Goal: Task Accomplishment & Management: Use online tool/utility

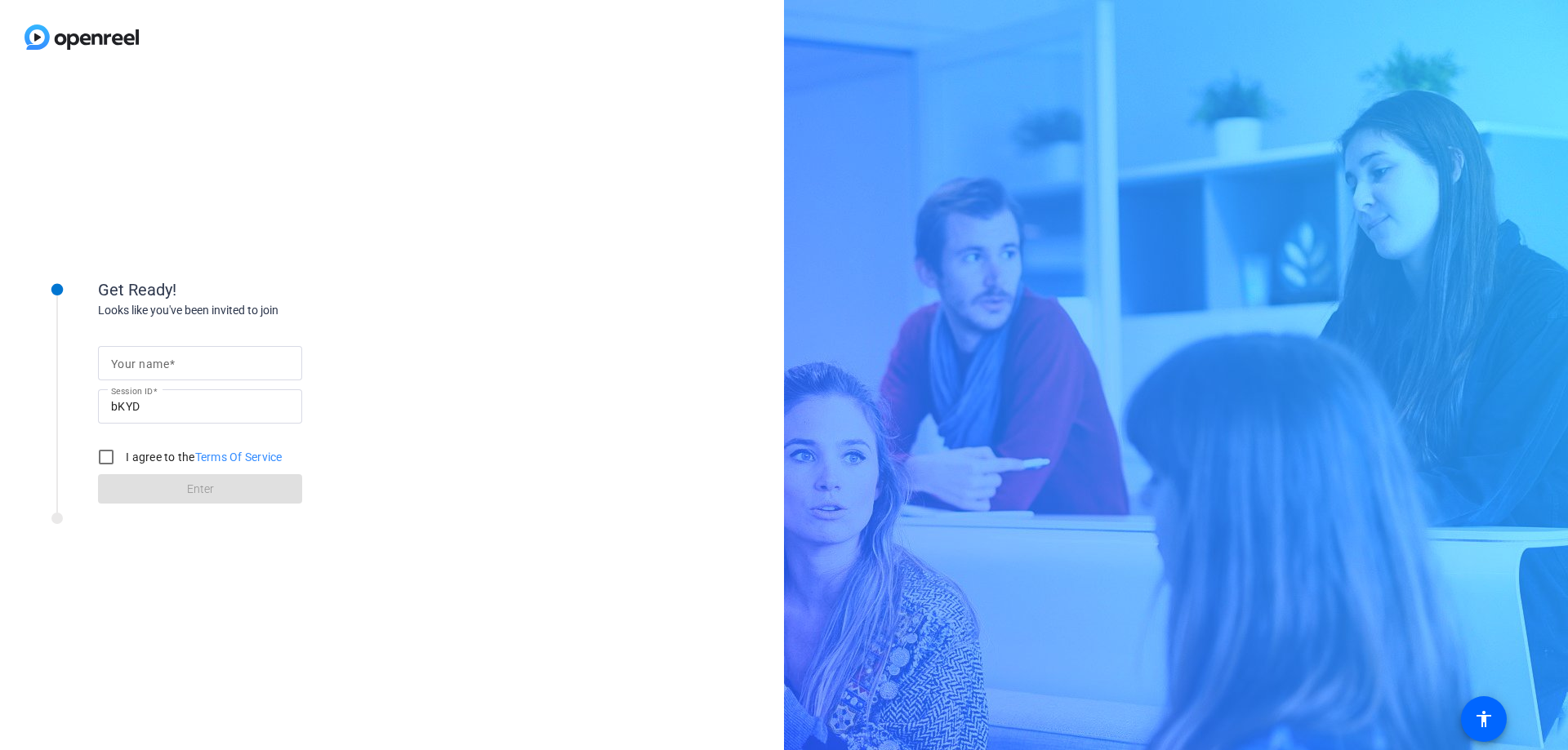
click at [151, 360] on mat-label "Your name" at bounding box center [140, 364] width 58 height 13
click at [151, 360] on input "Your name" at bounding box center [200, 363] width 178 height 19
type input "[PERSON_NAME]"
click at [103, 456] on input "I agree to the Terms Of Service" at bounding box center [106, 457] width 33 height 33
checkbox input "true"
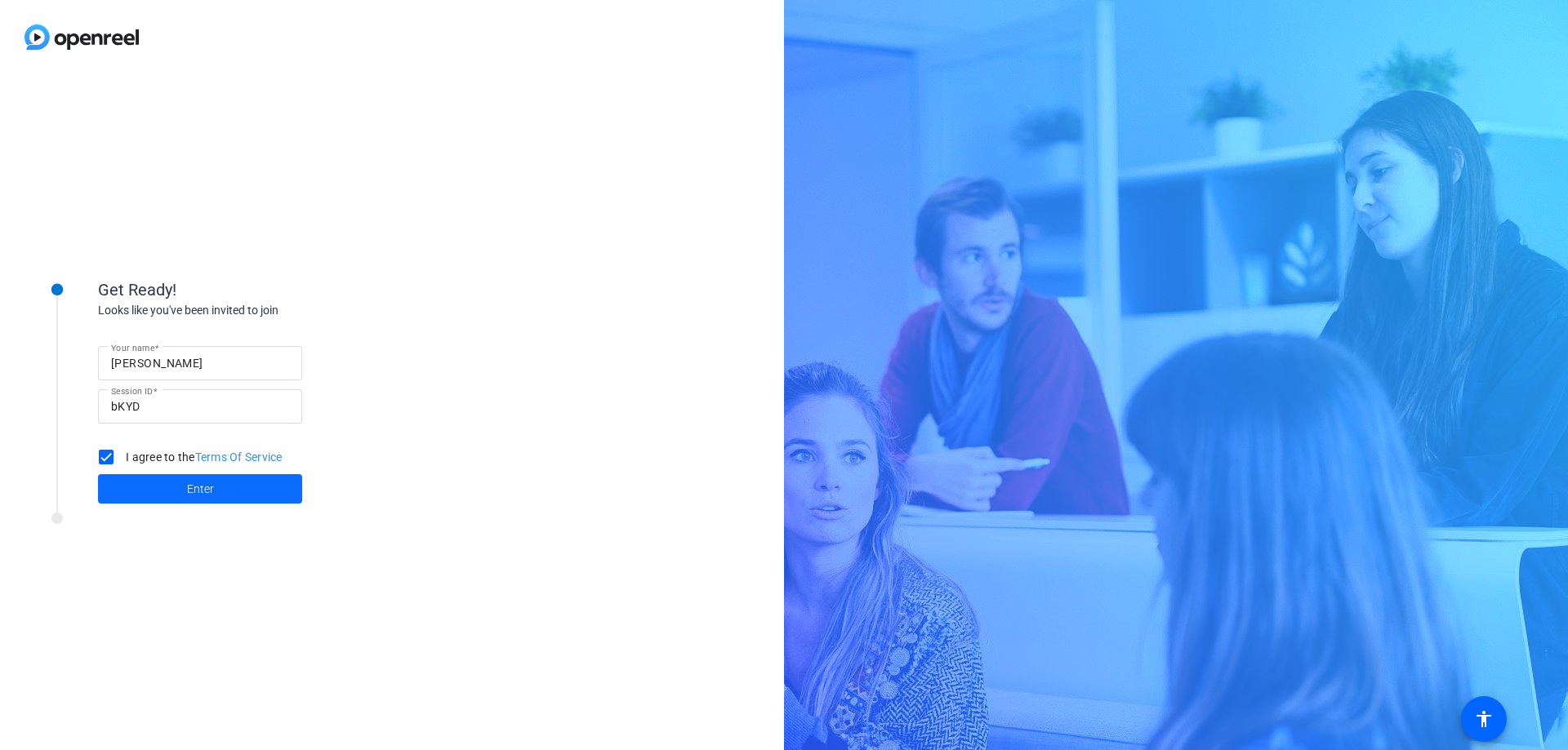
click at [206, 491] on span "Enter" at bounding box center [200, 490] width 27 height 17
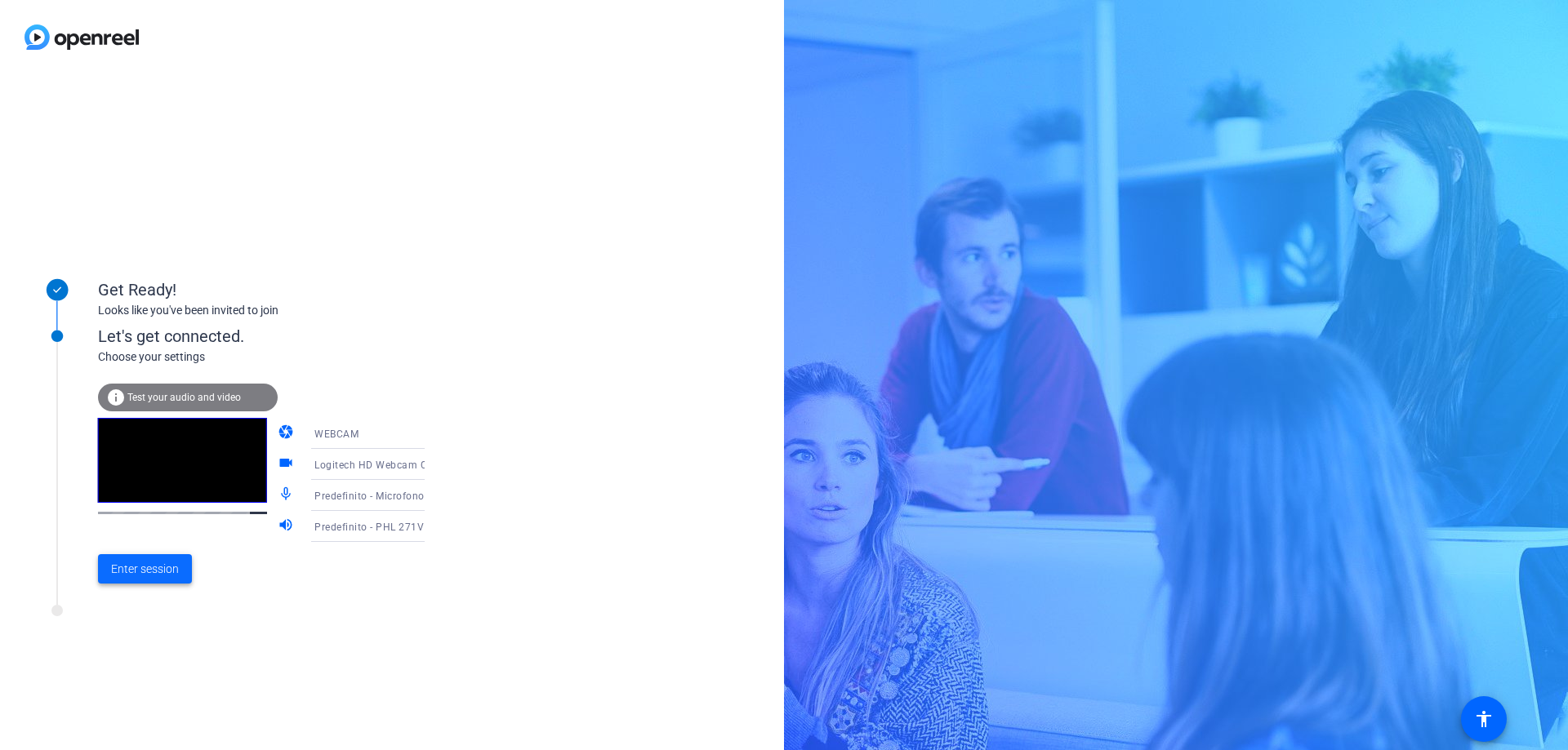
click at [149, 572] on span "Enter session" at bounding box center [145, 569] width 68 height 17
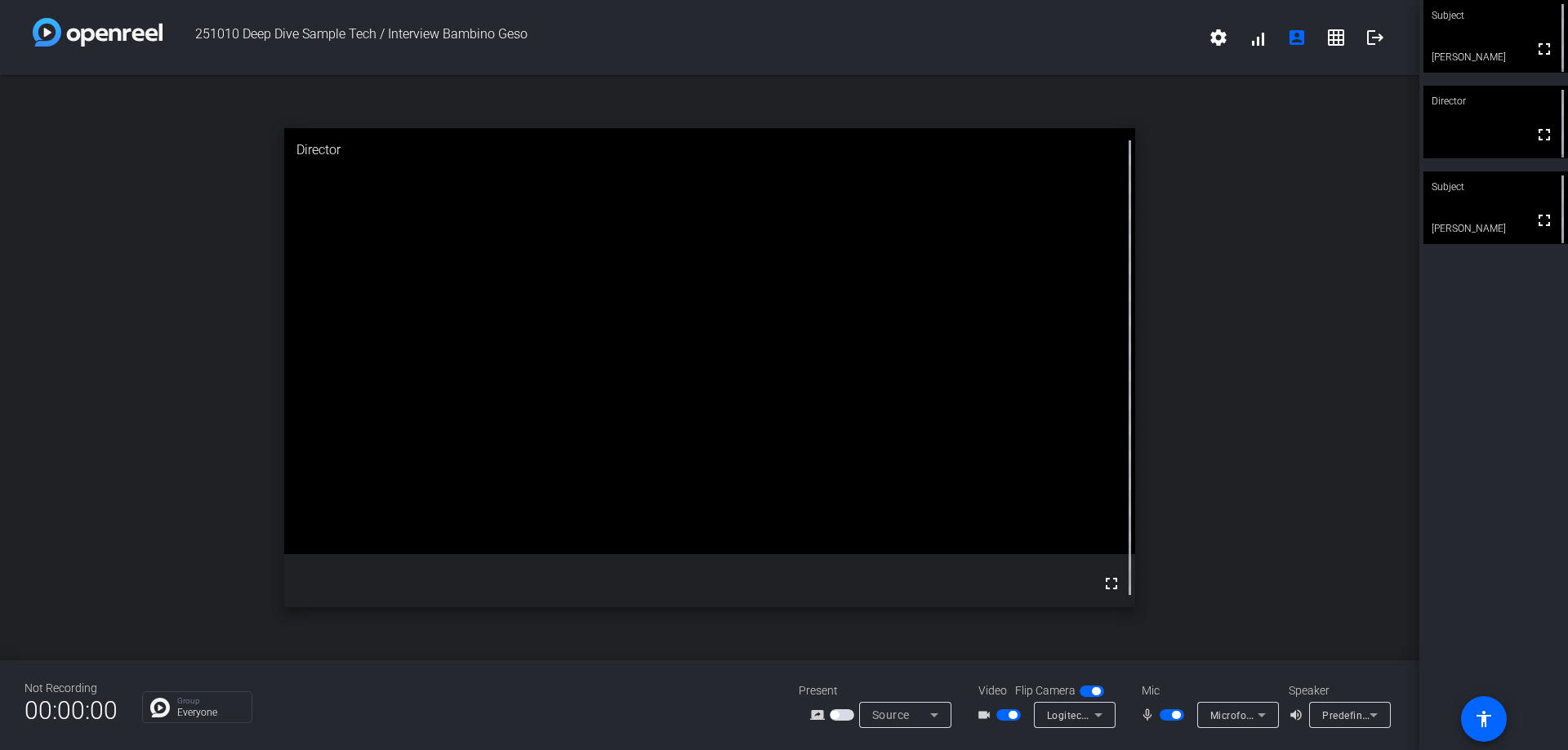
click at [1165, 714] on span "button" at bounding box center [1171, 715] width 25 height 12
click at [1175, 712] on span "button" at bounding box center [1171, 715] width 25 height 12
click at [1373, 45] on mat-icon "logout" at bounding box center [1374, 37] width 19 height 19
